Goal: Navigation & Orientation: Find specific page/section

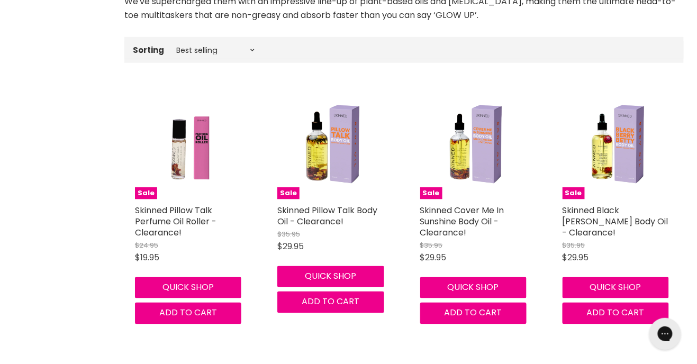
scroll to position [335, 0]
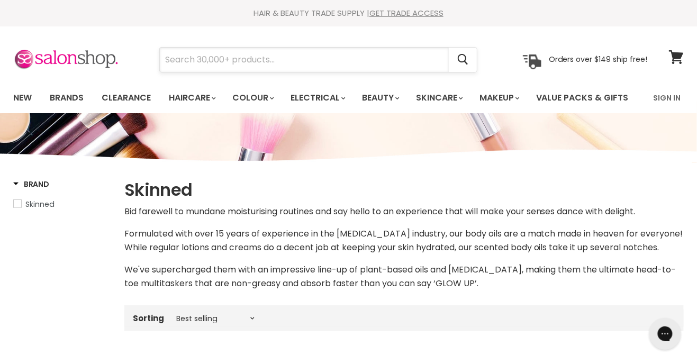
click at [274, 56] on input "Search" at bounding box center [304, 60] width 289 height 24
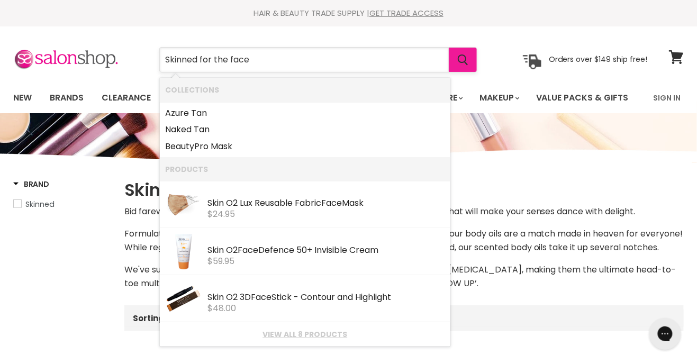
type input "Skinned for the face"
click at [463, 65] on icon "Search" at bounding box center [463, 60] width 11 height 11
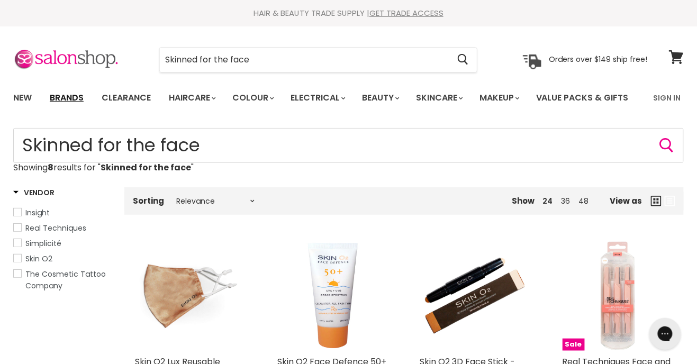
click at [79, 98] on link "Brands" at bounding box center [67, 98] width 50 height 22
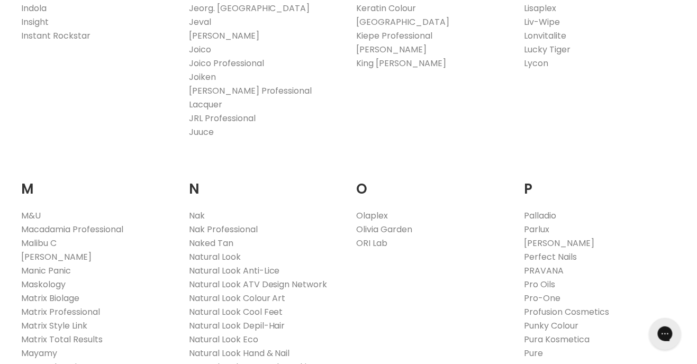
scroll to position [1036, 0]
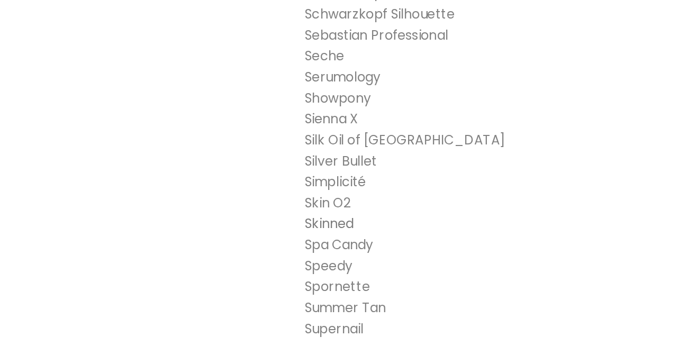
click at [379, 290] on link "Skinned" at bounding box center [373, 284] width 32 height 12
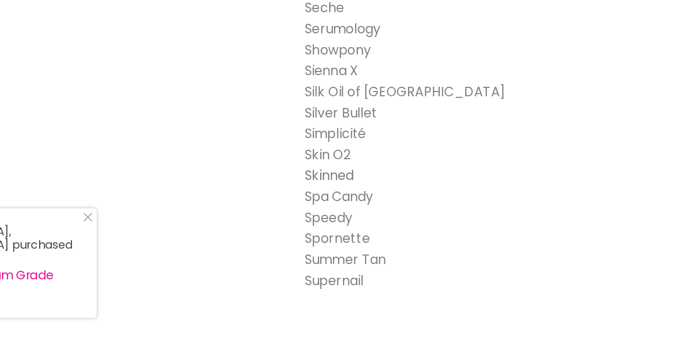
scroll to position [1792, 0]
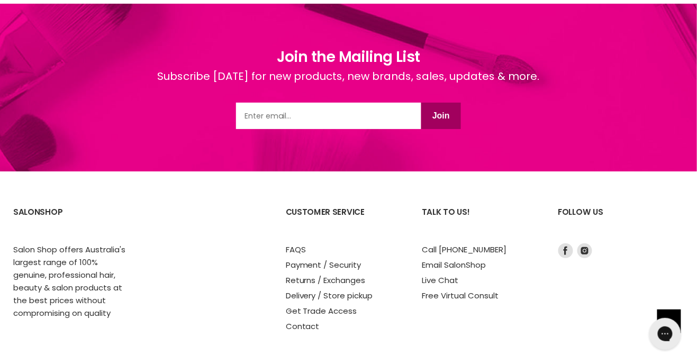
scroll to position [1093, 0]
